Goal: Check status: Check status

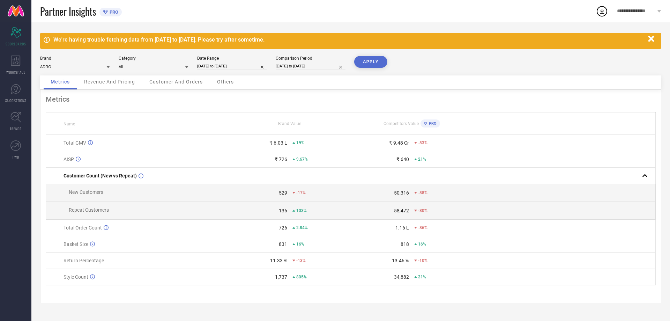
click at [228, 62] on input "[DATE] to [DATE]" at bounding box center [232, 65] width 70 height 7
select select "8"
select select "2025"
select select "9"
select select "2025"
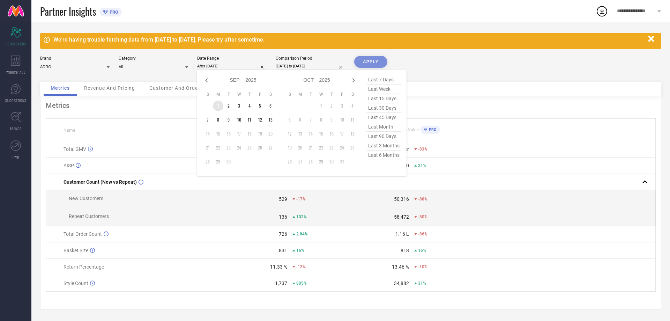
click at [217, 103] on td "1" at bounding box center [218, 105] width 10 height 10
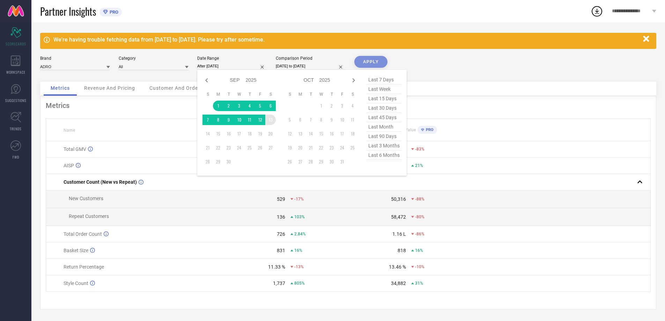
type input "[DATE] to [DATE]"
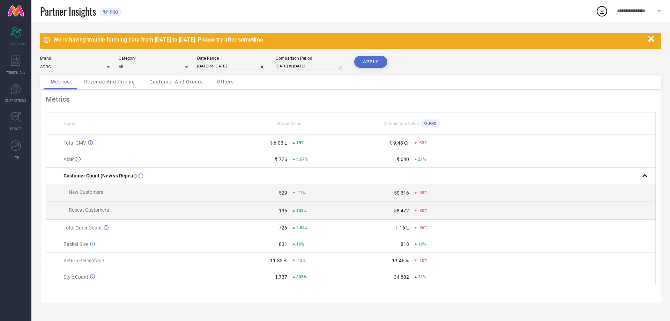
click at [372, 62] on button "APPLY" at bounding box center [370, 62] width 33 height 12
click at [652, 37] on icon "button" at bounding box center [651, 39] width 6 height 6
